Goal: Information Seeking & Learning: Learn about a topic

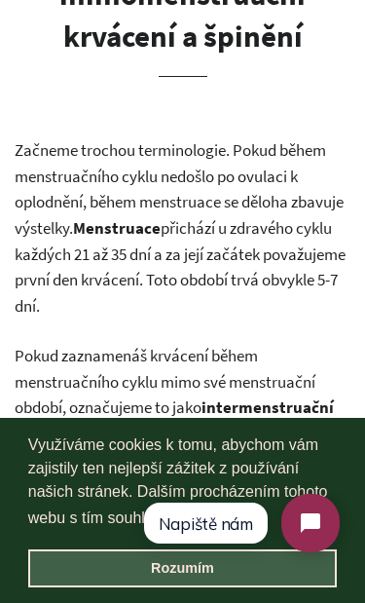
click at [223, 577] on link "Rozumím" at bounding box center [182, 568] width 309 height 39
click at [184, 569] on link "Rozumím" at bounding box center [182, 568] width 309 height 39
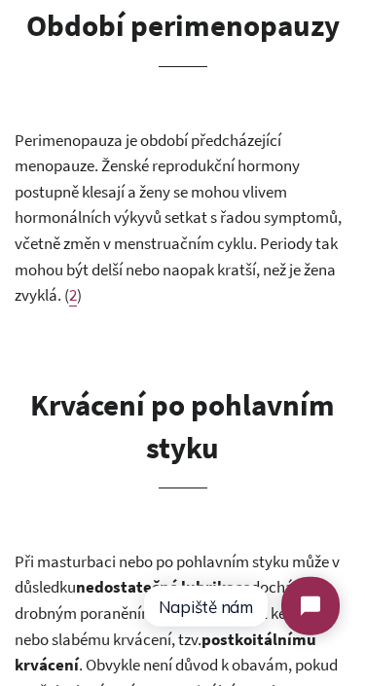
scroll to position [2828, 0]
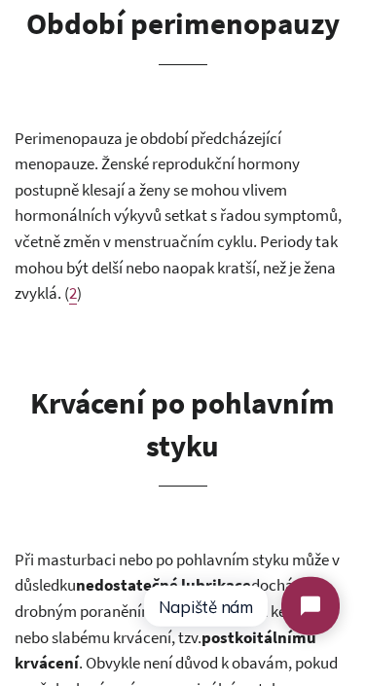
click at [77, 282] on span "2" at bounding box center [73, 292] width 8 height 21
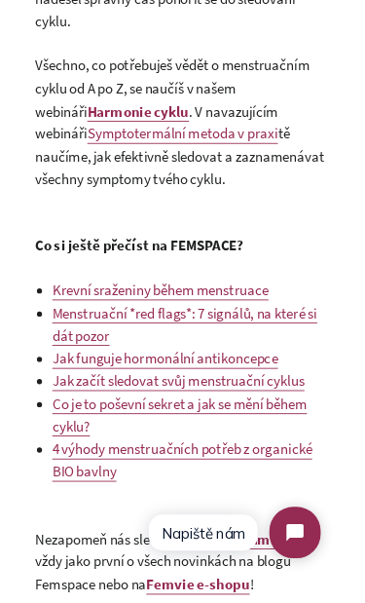
scroll to position [5059, 0]
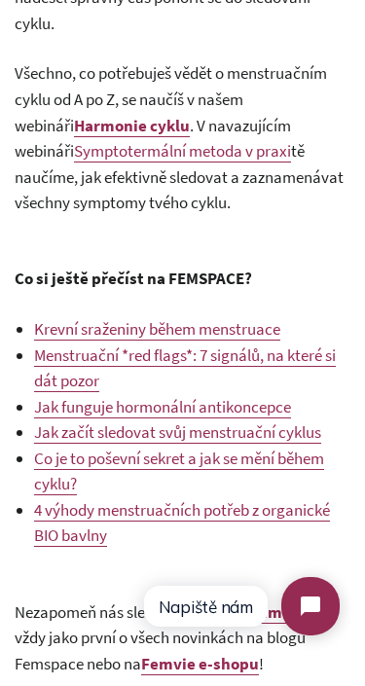
click at [227, 448] on link "Co je to poševní sekret a jak se mění během cyklu?" at bounding box center [179, 472] width 290 height 49
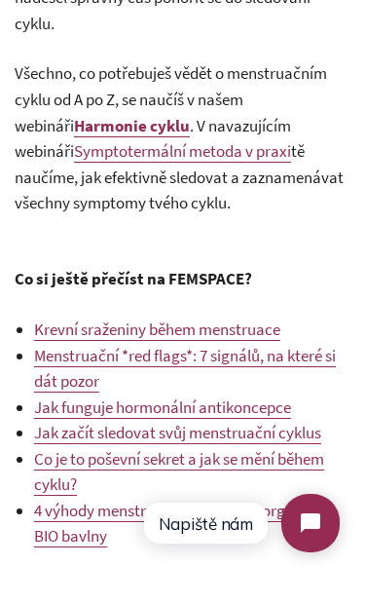
click at [225, 318] on span "Krevní sraženiny během menstruace" at bounding box center [157, 328] width 246 height 21
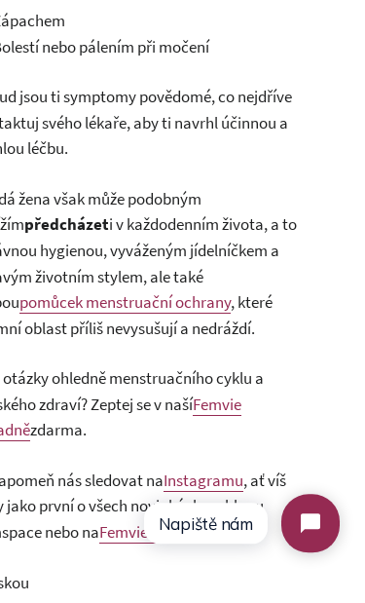
scroll to position [3708, 42]
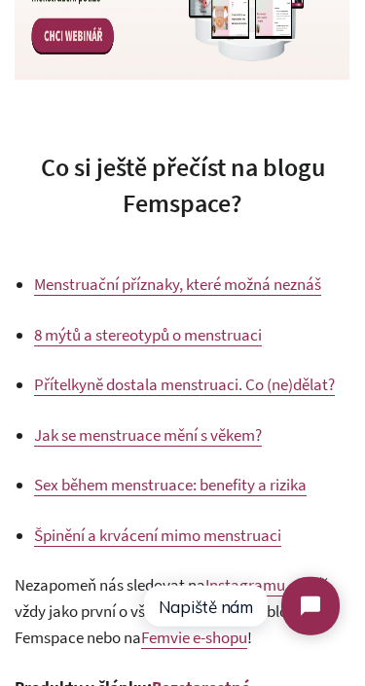
scroll to position [3315, 0]
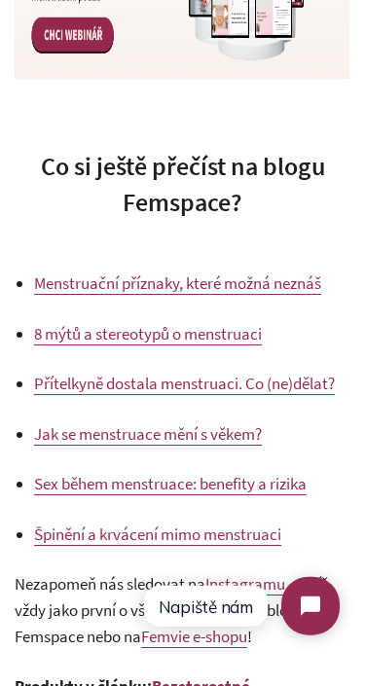
click at [225, 445] on span "Jak se menstruace mění s věkem?" at bounding box center [148, 433] width 228 height 21
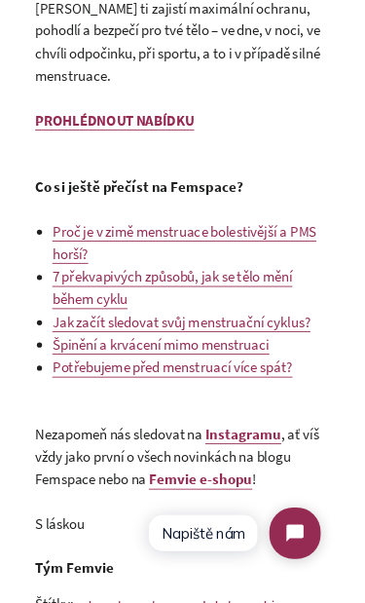
scroll to position [3640, 0]
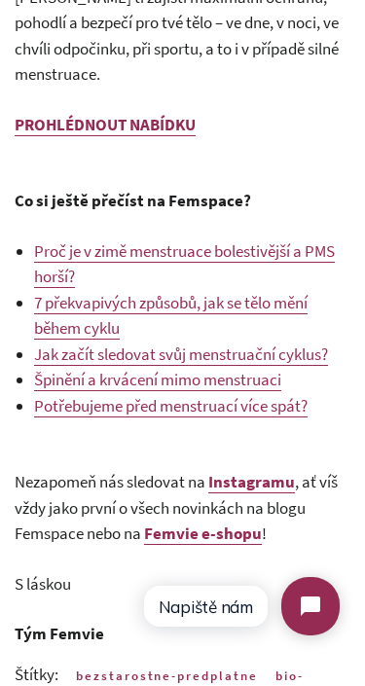
click at [227, 395] on span "Potřebujeme před menstruací více spát?" at bounding box center [171, 405] width 274 height 21
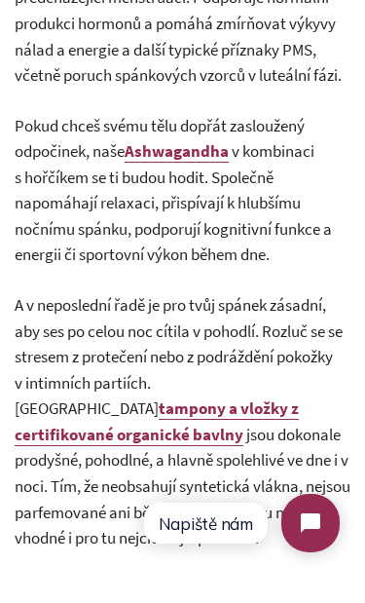
scroll to position [3576, 0]
